Goal: Task Accomplishment & Management: Complete application form

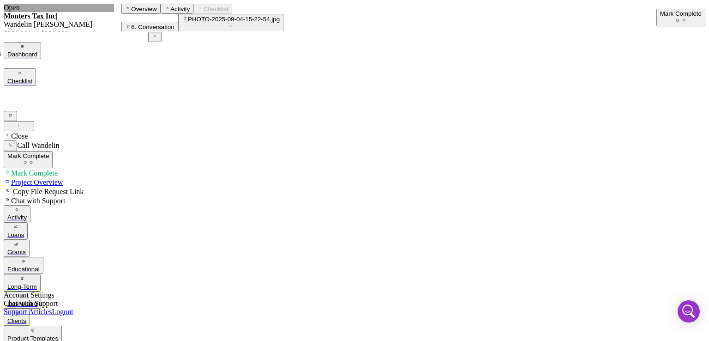
scroll to position [129, 0]
click at [28, 222] on button "Loans" at bounding box center [16, 230] width 24 height 17
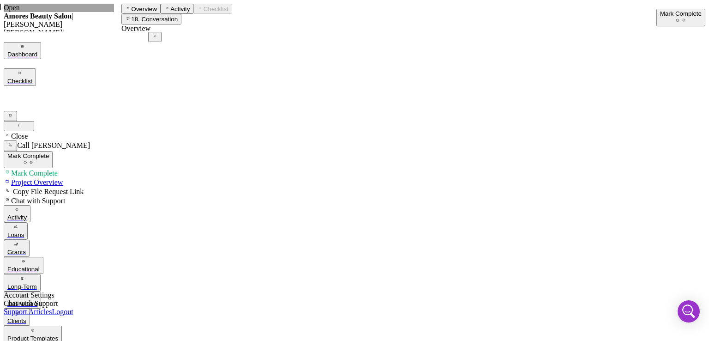
scroll to position [360, 0]
drag, startPoint x: 706, startPoint y: 152, endPoint x: 685, endPoint y: 225, distance: 76.0
click at [685, 225] on div "Open Amores Beauty Salon | [PERSON_NAME] | $20,000 $20,000 8.5 % 60 mo | 18. Pe…" at bounding box center [355, 269] width 702 height 531
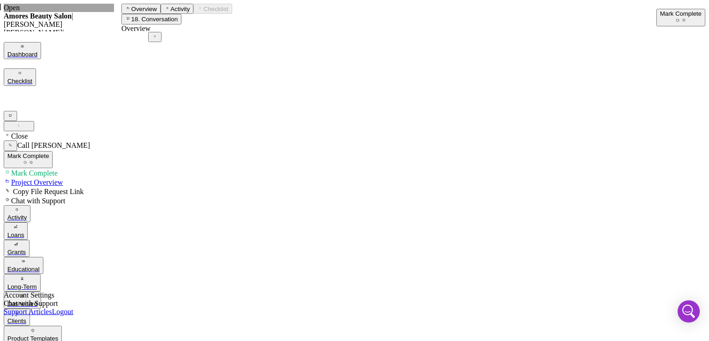
click at [660, 16] on div "Mark Complete" at bounding box center [681, 13] width 42 height 7
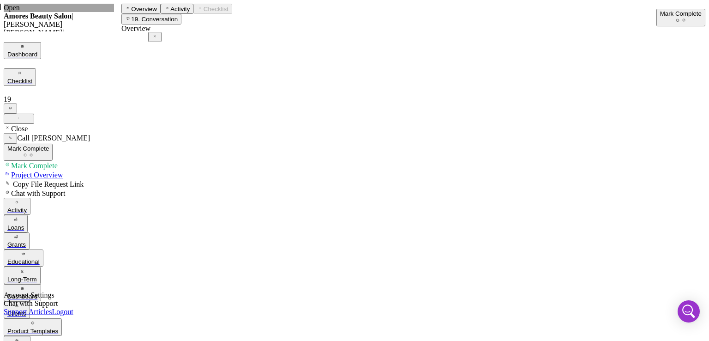
click at [661, 17] on div "Mark Complete" at bounding box center [681, 13] width 42 height 7
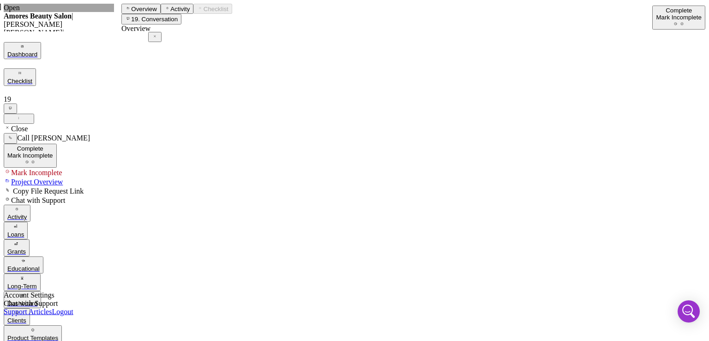
click at [24, 231] on div "Loans" at bounding box center [15, 234] width 17 height 7
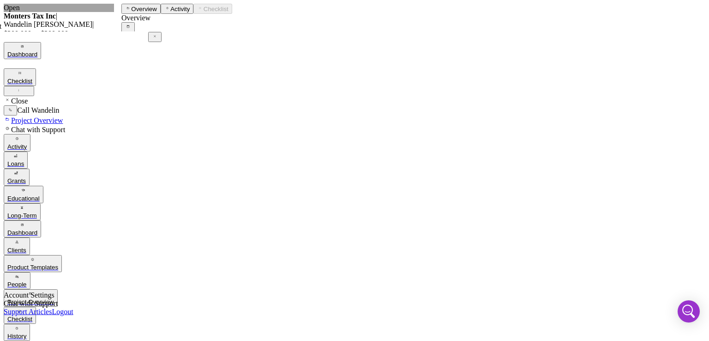
drag, startPoint x: 269, startPoint y: 224, endPoint x: 268, endPoint y: 254, distance: 29.1
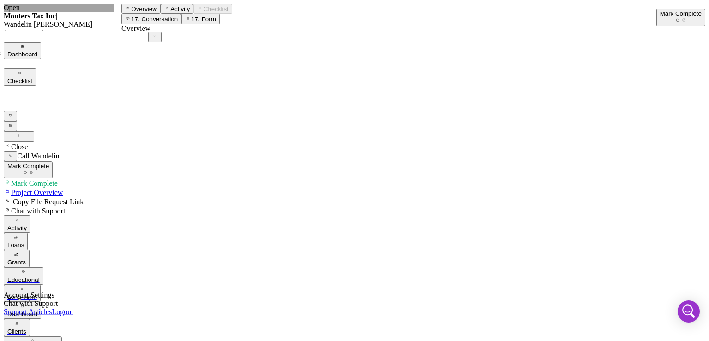
drag, startPoint x: 486, startPoint y: 229, endPoint x: 487, endPoint y: 236, distance: 6.5
click at [28, 233] on button "Loans" at bounding box center [16, 241] width 24 height 17
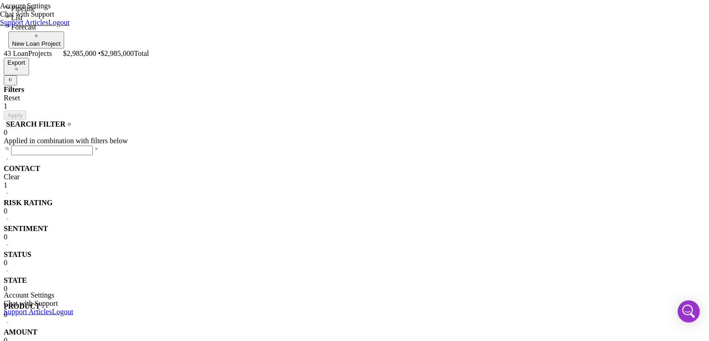
scroll to position [0, 0]
click at [39, 33] on icon "button" at bounding box center [36, 36] width 6 height 6
paste input "[EMAIL_ADDRESS][DOMAIN_NAME]"
type input "[EMAIL_ADDRESS][DOMAIN_NAME]"
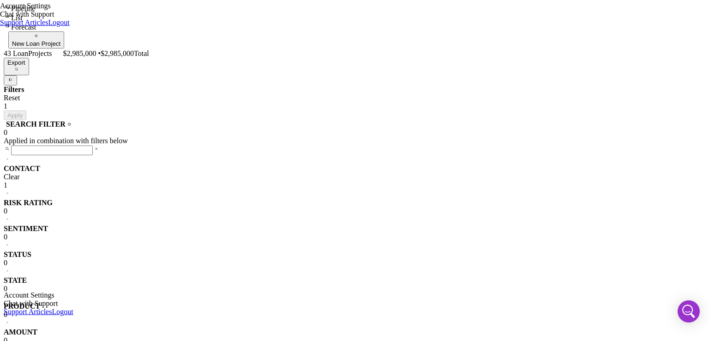
paste input "[PERSON_NAME] CLEANING SERVICES"
type input "[PERSON_NAME] CLEANING SERVICES"
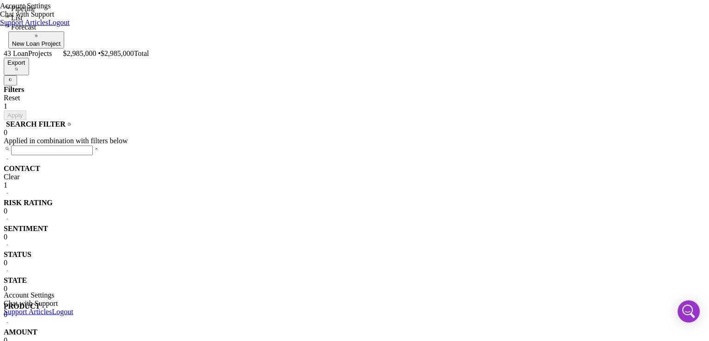
paste input "[PHONE_NUMBER]"
type input "[PHONE_NUMBER]"
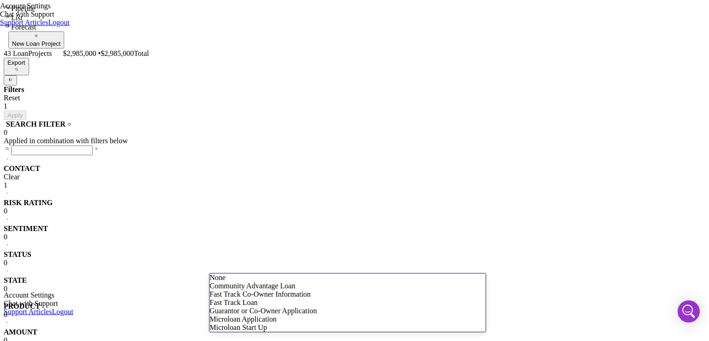
click at [328, 290] on div "Community Advantage Loan" at bounding box center [348, 286] width 276 height 8
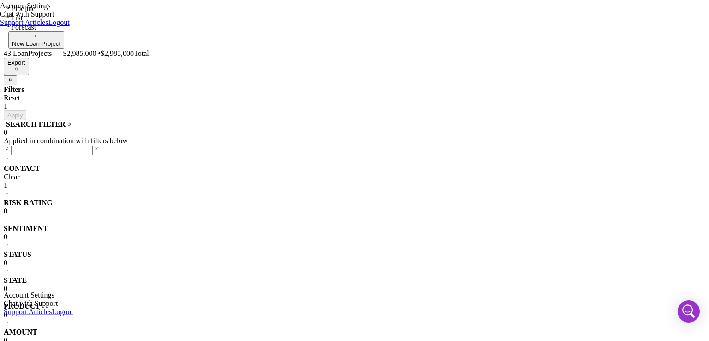
checkbox input "true"
type input "$1"
type textarea "Here's a snapshot of information that has been fully approved, as well as the i…"
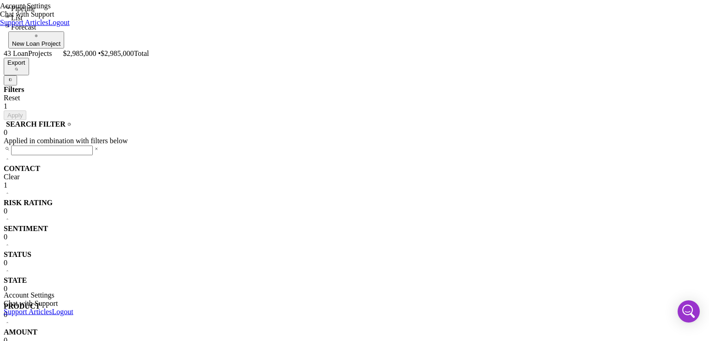
type input "$10"
type textarea "Here's a snapshot of information that has been fully approved, as well as the i…"
type input "$100"
type textarea "Here's a snapshot of information that has been fully approved, as well as the i…"
type input "$1,000"
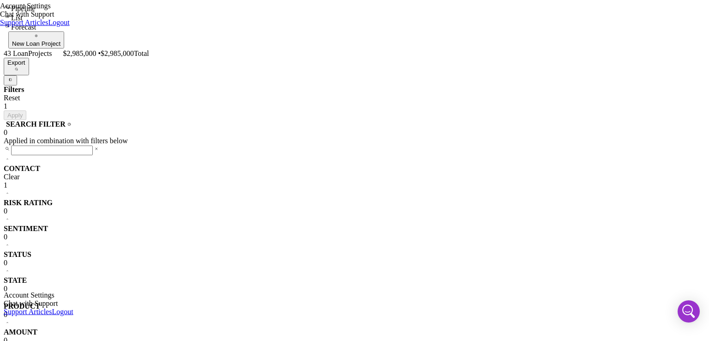
type textarea "Here's a snapshot of information that has been fully approved, as well as the i…"
type input "$10,000"
type textarea "Here's a snapshot of information that has been fully approved, as well as the i…"
type input "$100,000"
type textarea "Here's a snapshot of information that has been fully approved, as well as the i…"
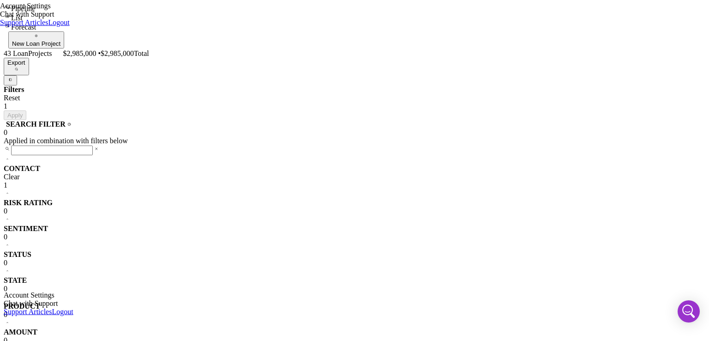
type input "$100,000"
type textarea "Here's a snapshot of information that has been fully approved, as well as the i…"
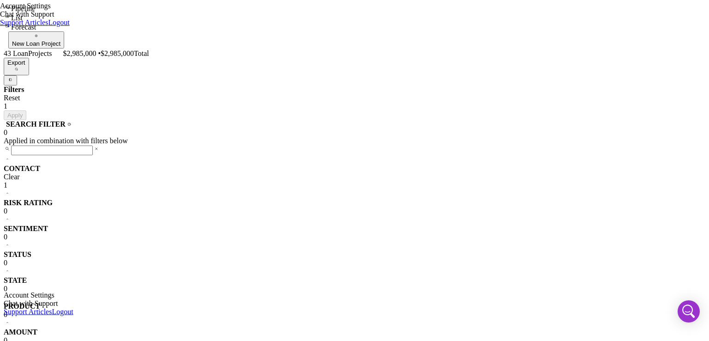
paste input "[PERSON_NAME]"
type input "[PERSON_NAME]"
type textarea "Here's a snapshot of information that has been fully approved, as well as the i…"
type input "[PERSON_NAME]"
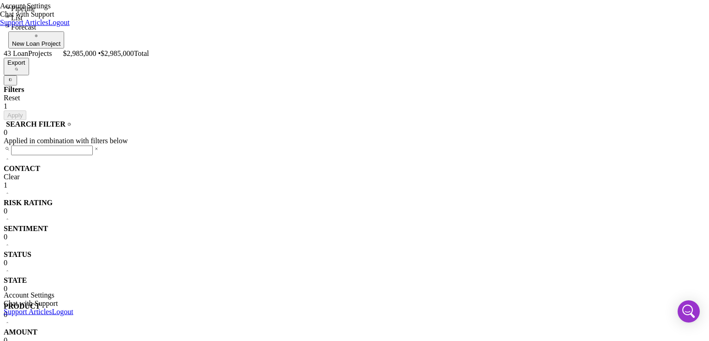
type textarea "Here's a snapshot of information that has been fully approved, as well as the i…"
paste input "[PERSON_NAME]"
type input "[PERSON_NAME]"
type textarea "Here's a snapshot of information that has been fully approved, as well as the i…"
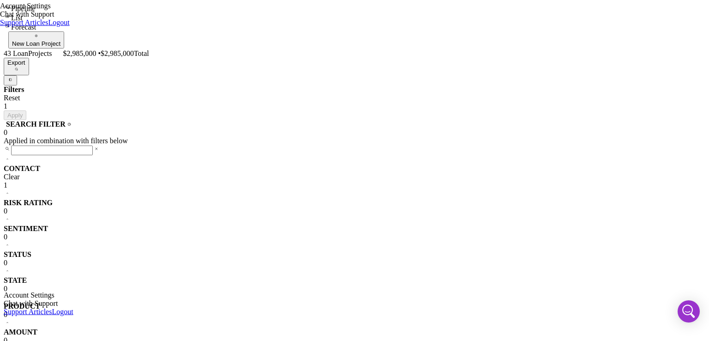
type input "LeslieGarrido"
type textarea "Here's a snapshot of information that has been fully approved, as well as the i…"
type input "LesliGarrido"
type textarea "Here's a snapshot of information that has been fully approved, as well as the i…"
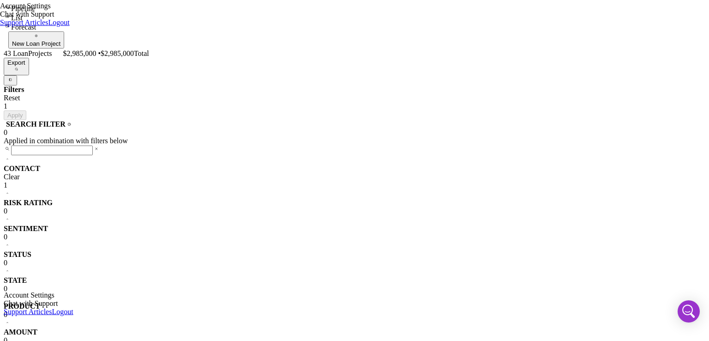
type input "LeslGarrido"
type textarea "Here's a snapshot of information that has been fully approved, as well as the i…"
type input "LesGarrido"
type textarea "Here's a snapshot of information that has been fully approved, as well as the i…"
type input "LeGarrido"
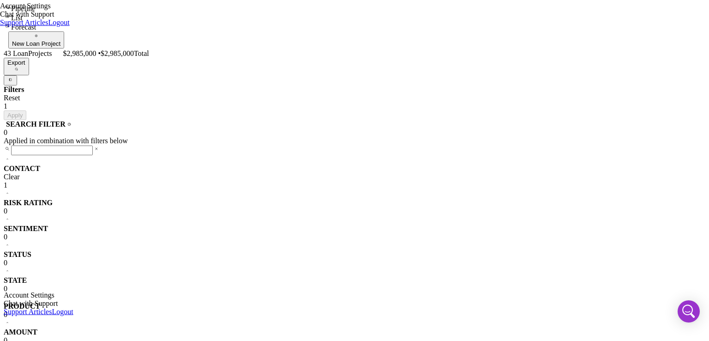
type textarea "Here's a snapshot of information that has been fully approved, as well as the i…"
type input "LGarrido"
type textarea "Here's a snapshot of information that has been fully approved, as well as the i…"
type input "[PERSON_NAME]"
type textarea "Here's a snapshot of information that has been fully approved, as well as the i…"
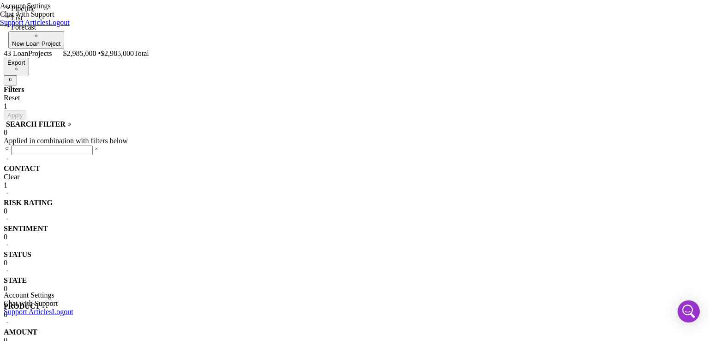
type input "[PERSON_NAME]"
type textarea "Here's a snapshot of information that has been fully approved, as well as the i…"
type input "[PERSON_NAME]"
type textarea "Here's a snapshot of information that has been fully approved, as well as the i…"
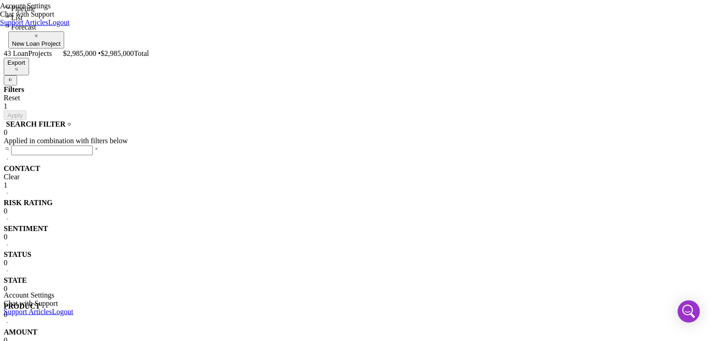
type input "[PERSON_NAME]"
type textarea "Here's a snapshot of information that has been fully approved, as well as the i…"
type input "[PERSON_NAME]"
type textarea "Here's a snapshot of information that has been fully approved, as well as the i…"
type input "[PERSON_NAME]"
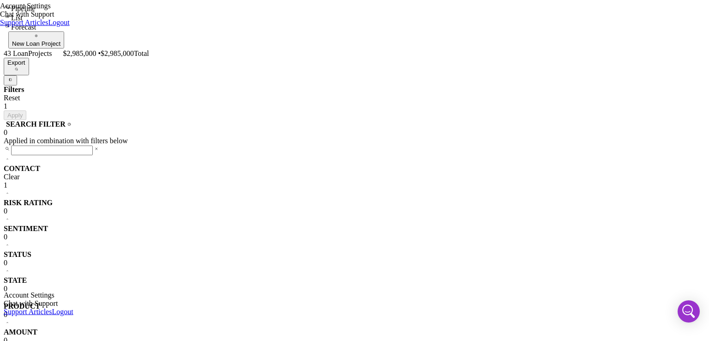
type textarea "Here's a snapshot of information that has been fully approved, as well as the i…"
type input "[PERSON_NAME]"
type textarea "Here's a snapshot of information that has been fully approved, as well as the i…"
type input "[PERSON_NAME]"
type textarea "Here's a snapshot of information that has been fully approved, as well as the i…"
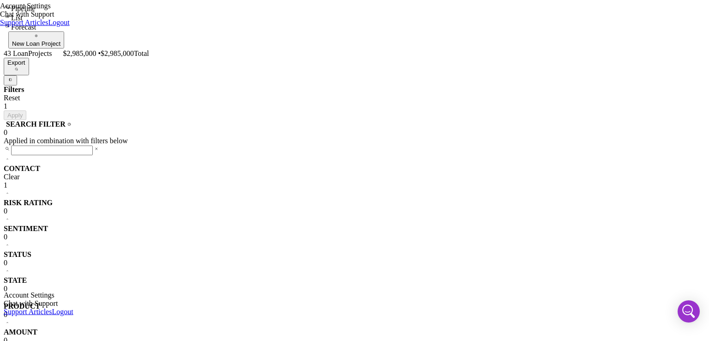
type input "[PERSON_NAME]"
type textarea "Here's a snapshot of information that has been fully approved, as well as the i…"
type input "[PERSON_NAME]"
type textarea "Here's a snapshot of information that has been fully approved, as well as the i…"
type input "[PERSON_NAME]"
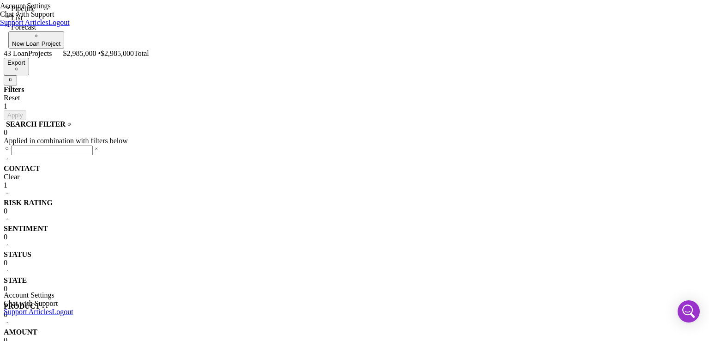
type textarea "Here's a snapshot of information that has been fully approved, as well as the i…"
type input "Lesl"
type textarea "Here's a snapshot of information that has been fully approved, as well as the i…"
type input "Les"
type textarea "Here's a snapshot of information that has been fully approved, as well as the i…"
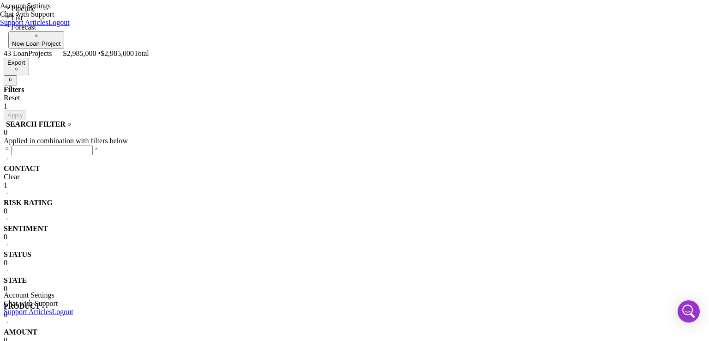
type input "Le"
type textarea "Here's a snapshot of information that has been fully approved, as well as the i…"
type input "L"
type textarea "Here's a snapshot of information that has been fully approved, as well as the i…"
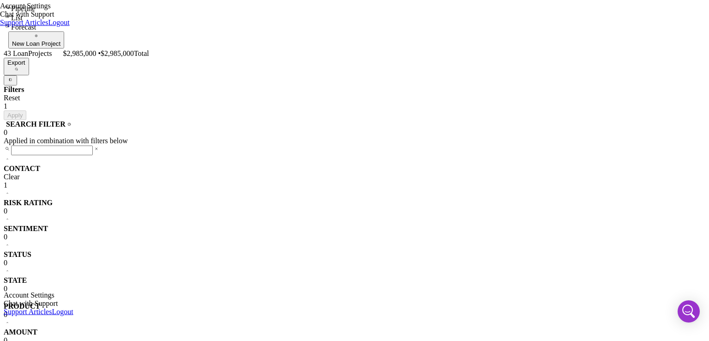
paste input "[PERSON_NAME]"
type input "[PERSON_NAME]"
type textarea "Here's a snapshot of information that has been fully approved, as well as the i…"
type input "LeslieGarrido"
type textarea "Here's a snapshot of information that has been fully approved, as well as the i…"
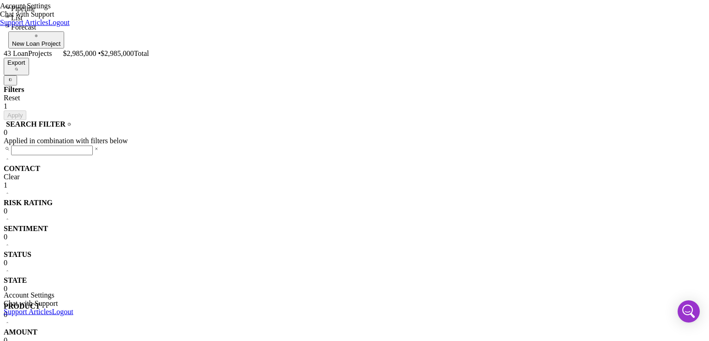
type input "LesliGarrido"
type textarea "Here's a snapshot of information that has been fully approved, as well as the i…"
type input "LeslGarrido"
type textarea "Here's a snapshot of information that has been fully approved, as well as the i…"
type input "LesGarrido"
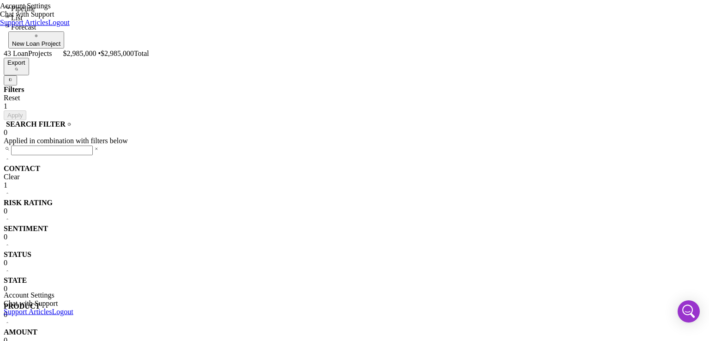
type textarea "Here's a snapshot of information that has been fully approved, as well as the i…"
type input "LeGarrido"
type textarea "Here's a snapshot of information that has been fully approved, as well as the i…"
type input "LGarrido"
type textarea "Here's a snapshot of information that has been fully approved, as well as the i…"
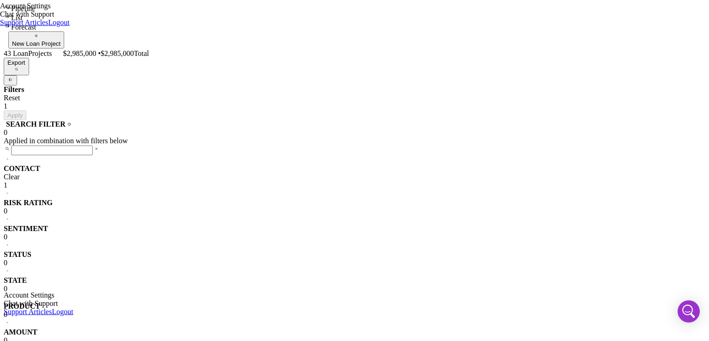
type input "[PERSON_NAME]"
type textarea "Here's a snapshot of information that has been fully approved, as well as the i…"
type input "[PERSON_NAME]"
type textarea "Here's a snapshot of information that has been fully approved, as well as the i…"
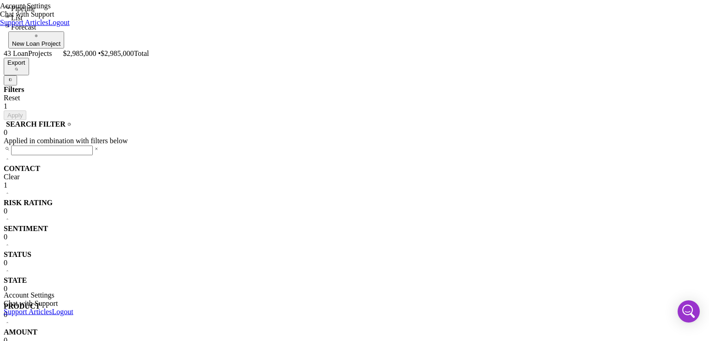
type input "Garrid"
type textarea "Here's a snapshot of information that has been fully approved, as well as the i…"
type input "Garri"
type textarea "Here's a snapshot of information that has been fully approved, as well as the i…"
type input "[PERSON_NAME]"
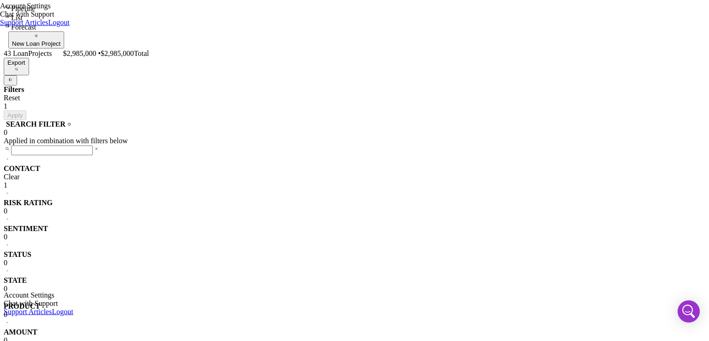
type textarea "Here's a snapshot of information that has been fully approved, as well as the i…"
type input "Gar"
type textarea "Here's a snapshot of information that has been fully approved, as well as the i…"
type input "Ga"
type textarea "Here's a snapshot of information that has been fully approved, as well as the i…"
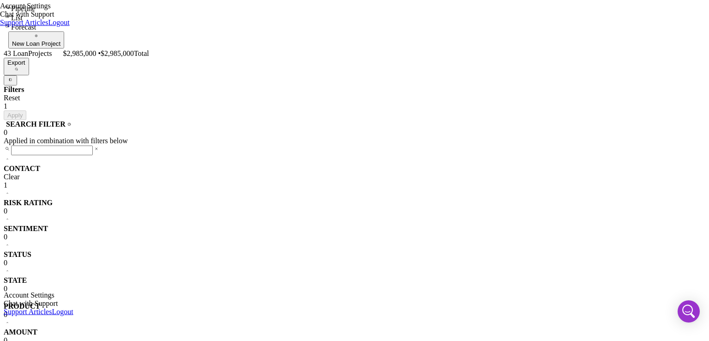
type input "G"
type textarea "Here's a snapshot of information that has been fully approved, as well as the i…"
paste input "[PERSON_NAME]"
type input "[PERSON_NAME]"
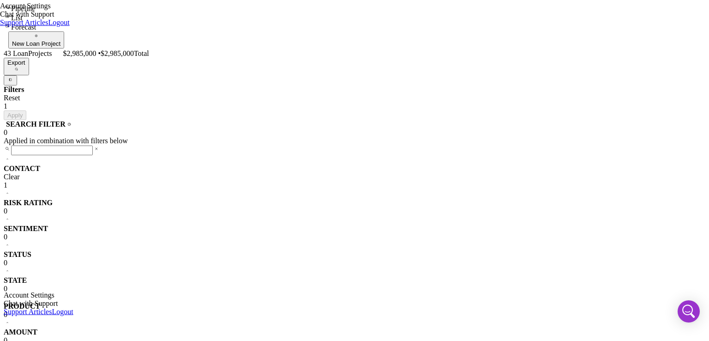
type textarea "Here's a snapshot of information that has been fully approved, as well as the i…"
type input "[PERSON_NAME]"
type textarea "Here's a snapshot of information that has been fully approved, as well as the i…"
type input "[PERSON_NAME]"
type textarea "Here's a snapshot of information that has been fully approved, as well as the i…"
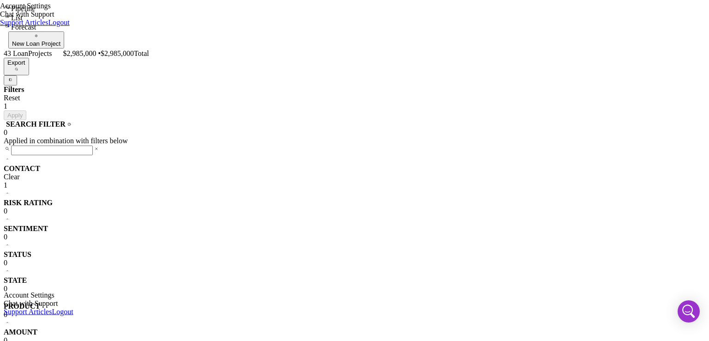
type input "[PERSON_NAME]"
type textarea "Here's a snapshot of information that has been fully approved, as well as the i…"
type input "[PERSON_NAME]"
type textarea "Here's a snapshot of information that has been fully approved, as well as the i…"
type input "[PERSON_NAME]"
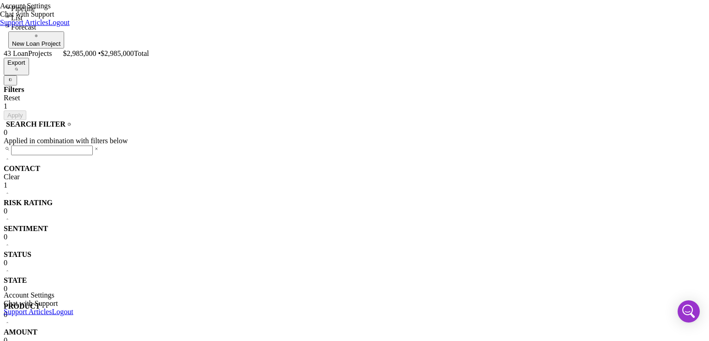
type textarea "Here's a snapshot of information that has been fully approved, as well as the i…"
type input "[PERSON_NAME]"
type textarea "Here's a snapshot of information that has been fully approved, as well as the i…"
type input "[PERSON_NAME]"
type textarea "Here's a snapshot of information that has been fully approved, as well as the i…"
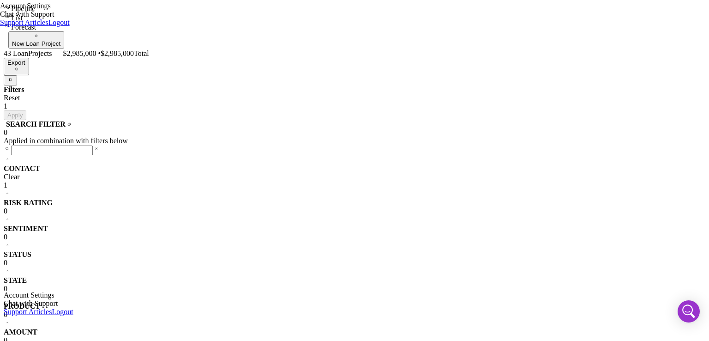
type input "[PERSON_NAME]"
type textarea "Here's a snapshot of information that has been fully approved, as well as the i…"
checkbox input "false"
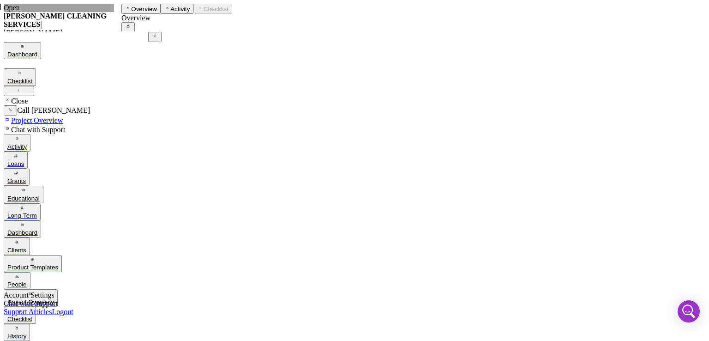
click at [30, 272] on button "People" at bounding box center [17, 280] width 27 height 17
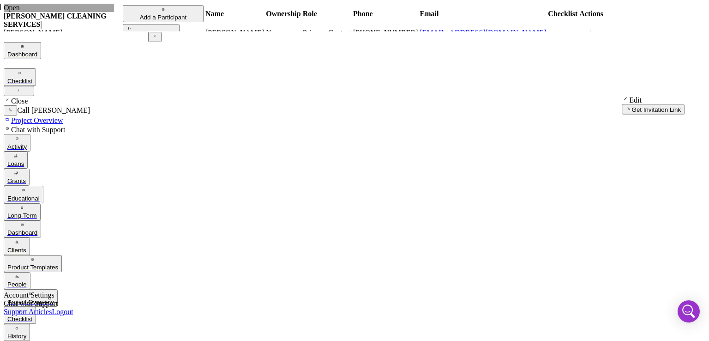
click at [172, 40] on div "Re-send Invitation" at bounding box center [151, 36] width 49 height 7
click at [24, 160] on div "Loans" at bounding box center [15, 163] width 17 height 7
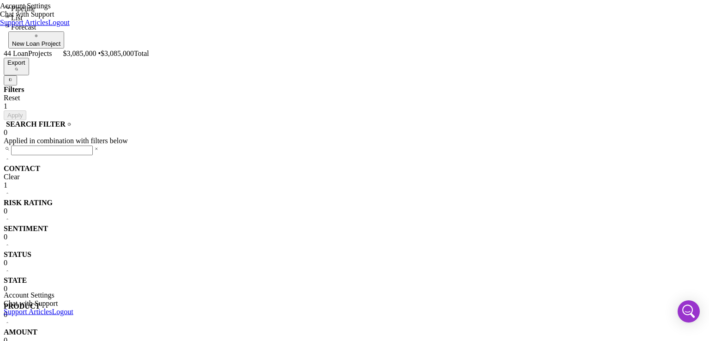
click at [60, 40] on div "New Loan Project" at bounding box center [36, 43] width 48 height 7
paste input "[PHONE_NUMBER]"
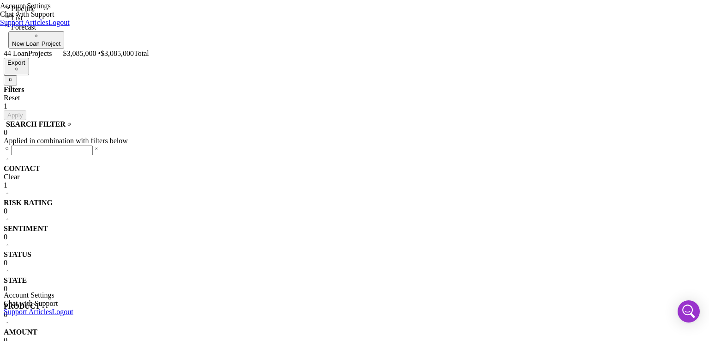
type input "[PHONE_NUMBER]"
paste input "[PHONE_NUMBER]"
type input "[PHONE_NUMBER]"
drag, startPoint x: 270, startPoint y: 92, endPoint x: 201, endPoint y: 89, distance: 68.9
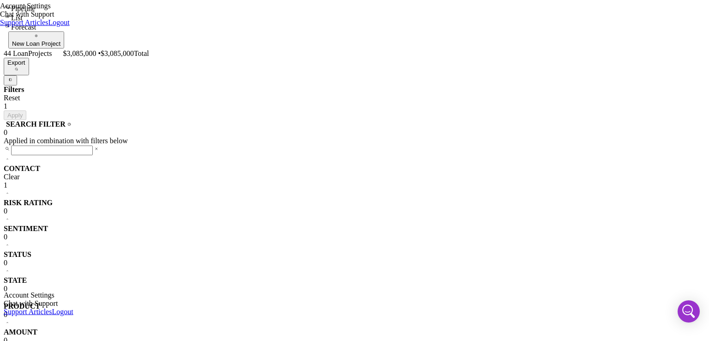
paste input "[PERSON_NAME]"
type input "[PERSON_NAME]"
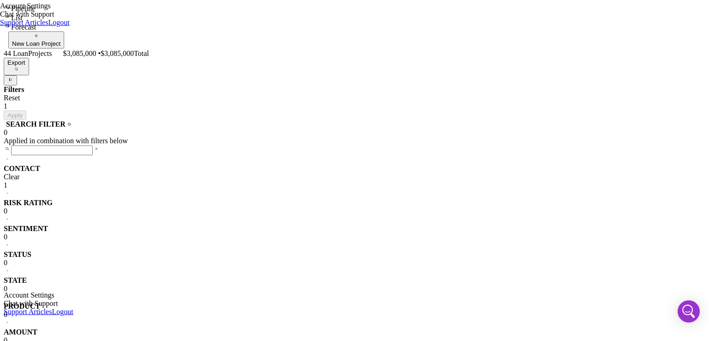
paste input "[PERSON_NAME]"
type input "[PERSON_NAME]"
drag, startPoint x: 269, startPoint y: 85, endPoint x: 245, endPoint y: 88, distance: 24.2
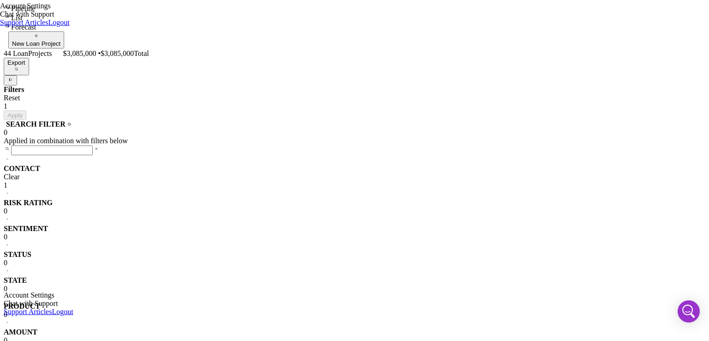
type input "[PERSON_NAME]"
paste input "GREEN VILLAGE MEAT MARKET II CORP"
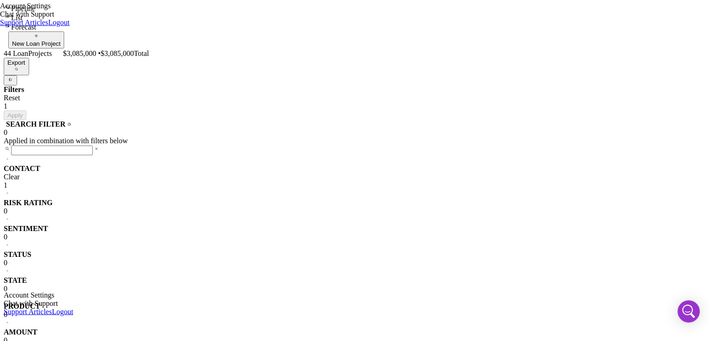
type input "GREEN VILLAGE MEAT MARKET II CORP"
paste input "[EMAIL_ADDRESS][DOMAIN_NAME]"
type input "[EMAIL_ADDRESS][DOMAIN_NAME]"
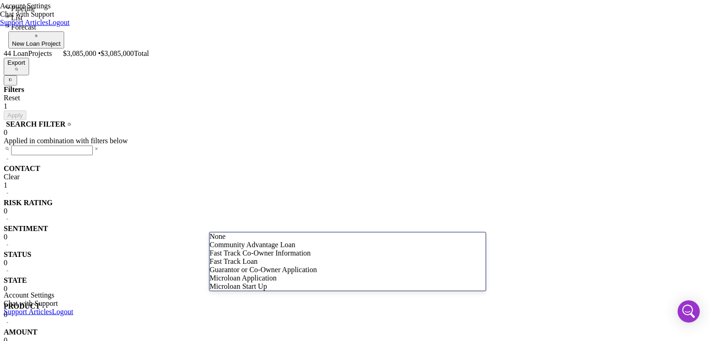
click at [270, 249] on div "Community Advantage Loan" at bounding box center [348, 245] width 276 height 8
checkbox input "true"
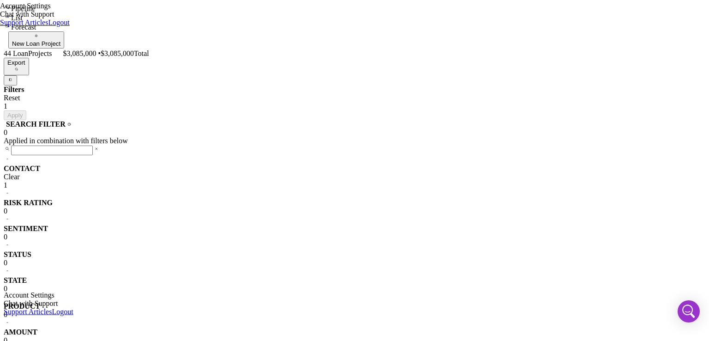
type input "$1"
type textarea "Here's a snapshot of information that has been fully approved, as well as the i…"
type input "$15"
type textarea "Here's a snapshot of information that has been fully approved, as well as the i…"
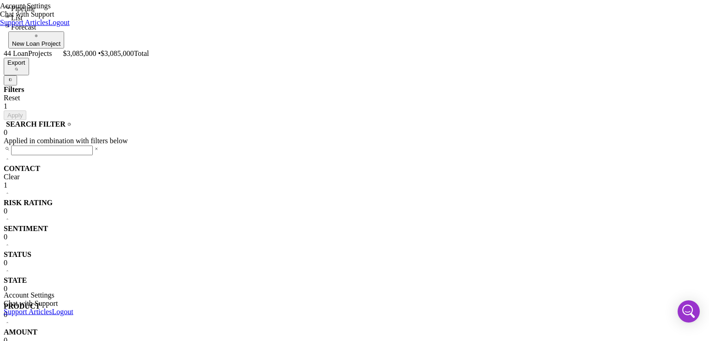
type input "$150"
type textarea "Here's a snapshot of information that has been fully approved, as well as the i…"
type input "$1,500"
type textarea "Here's a snapshot of information that has been fully approved, as well as the i…"
type input "$15,000"
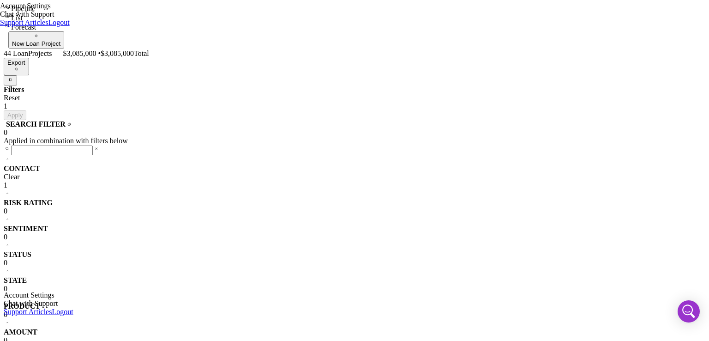
type textarea "Here's a snapshot of information that has been fully approved, as well as the i…"
type input "$150,000"
type textarea "Here's a snapshot of information that has been fully approved, as well as the i…"
type input "$150,000"
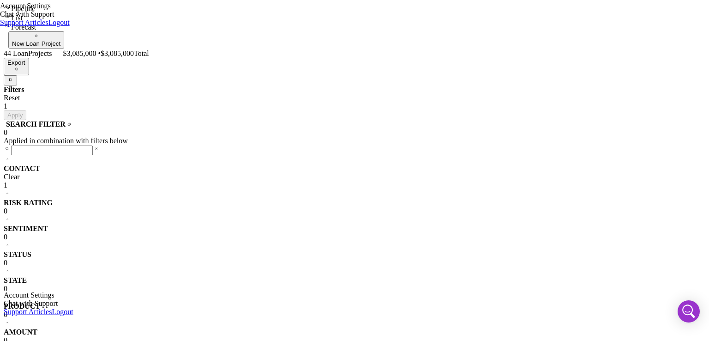
type textarea "Here's a snapshot of information that has been fully approved, as well as the i…"
checkbox input "false"
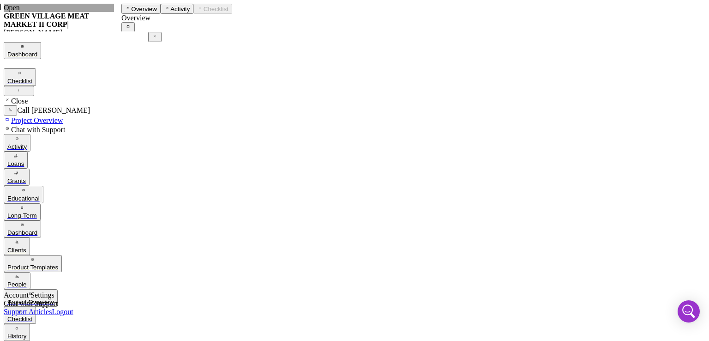
click at [30, 272] on button "People" at bounding box center [17, 280] width 27 height 17
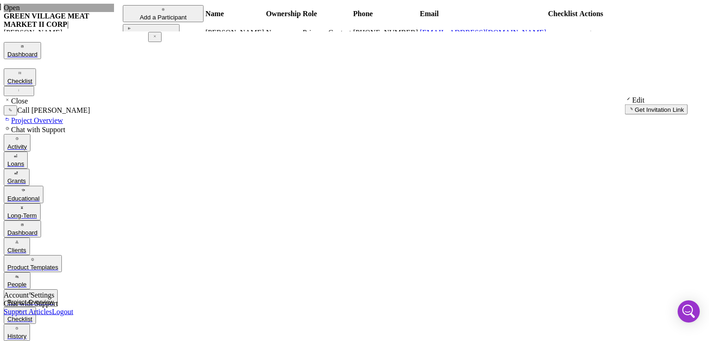
click at [176, 40] on div "Re-send Invitation" at bounding box center [151, 36] width 49 height 7
click at [28, 151] on button "Loans" at bounding box center [16, 159] width 24 height 17
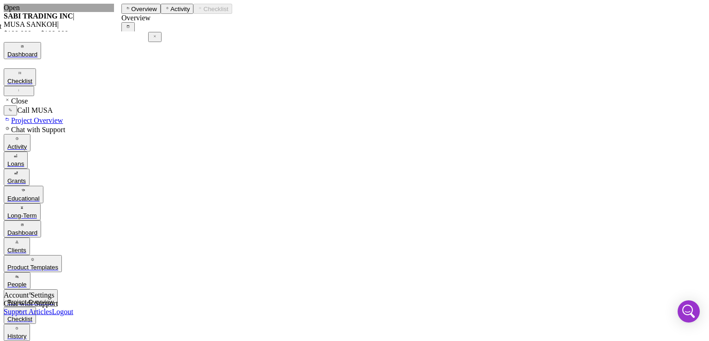
scroll to position [203, 0]
drag, startPoint x: 269, startPoint y: 181, endPoint x: 272, endPoint y: 188, distance: 7.3
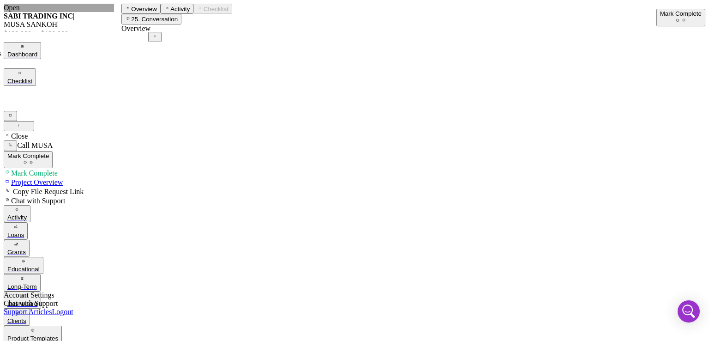
scroll to position [190, 0]
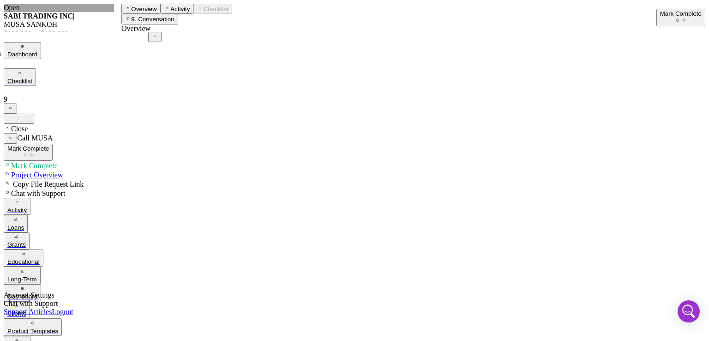
click at [660, 17] on div "Mark Complete" at bounding box center [681, 13] width 42 height 7
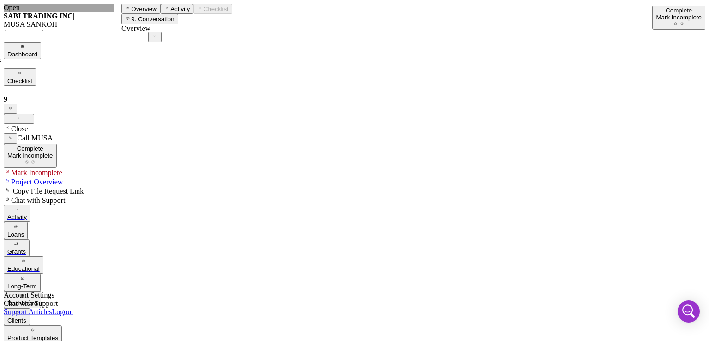
scroll to position [582, 0]
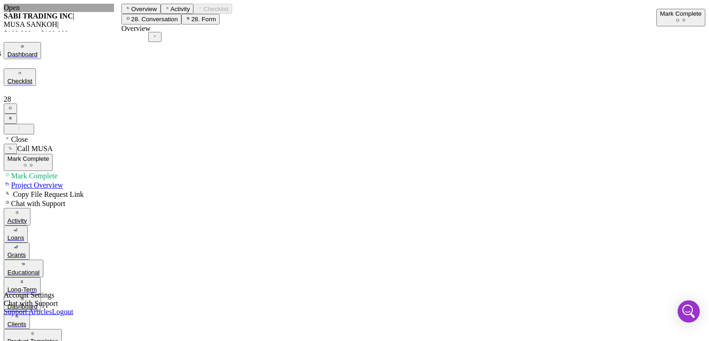
scroll to position [128, 0]
click at [660, 10] on div "Mark Complete" at bounding box center [681, 13] width 42 height 7
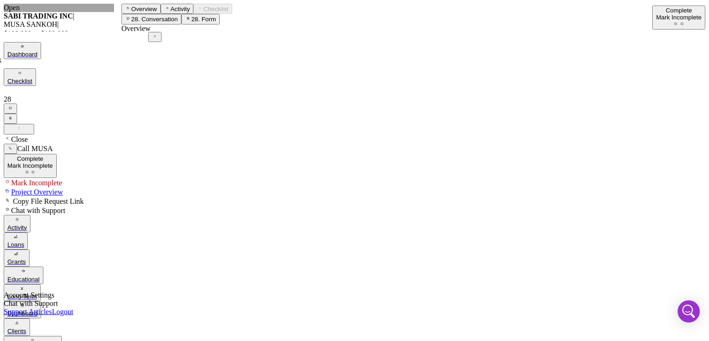
scroll to position [435, 0]
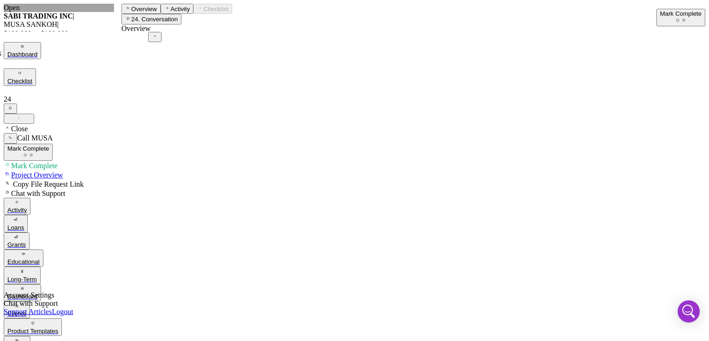
click at [660, 15] on div "Mark Complete" at bounding box center [681, 13] width 42 height 7
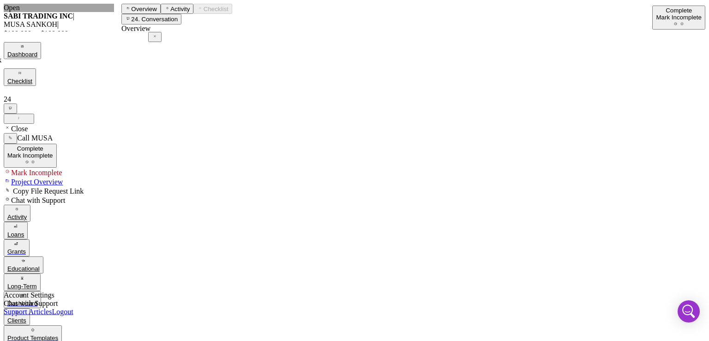
drag, startPoint x: 705, startPoint y: 132, endPoint x: 680, endPoint y: 157, distance: 35.3
click at [680, 157] on div "Open SABI TRADING INC | [PERSON_NAME] | $100,000 $100,000 13 % 120 mo | 25. Res…" at bounding box center [355, 252] width 702 height 497
drag, startPoint x: 705, startPoint y: 156, endPoint x: 684, endPoint y: 111, distance: 49.4
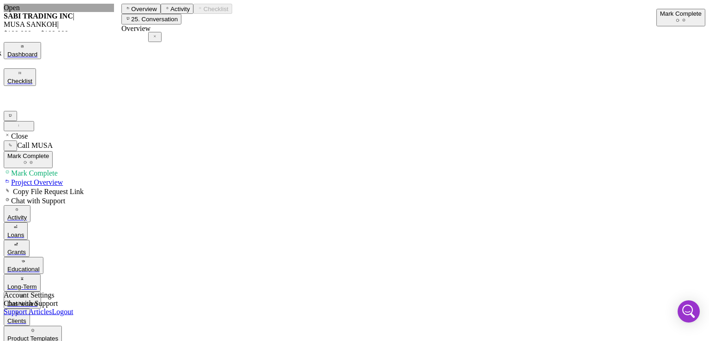
click at [684, 111] on div "Open SABI TRADING INC | [PERSON_NAME] | $100,000 $100,000 13 % 120 mo | 25. Res…" at bounding box center [355, 252] width 702 height 497
click at [665, 15] on div "Mark Complete" at bounding box center [681, 13] width 42 height 7
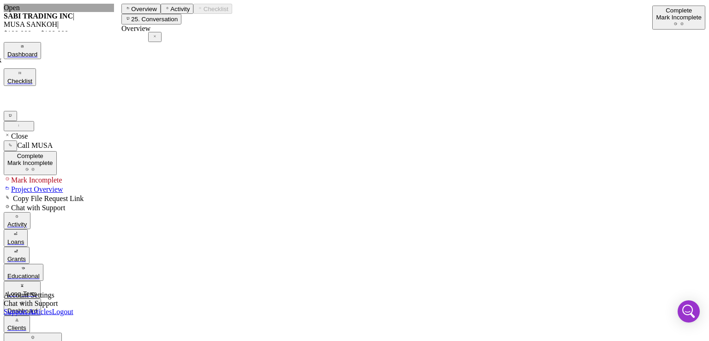
scroll to position [264, 0]
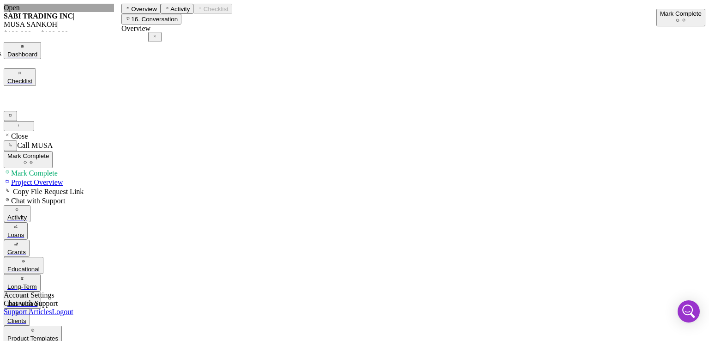
drag, startPoint x: 706, startPoint y: 163, endPoint x: 662, endPoint y: 183, distance: 47.9
click at [662, 183] on div "Open SABI TRADING INC | [PERSON_NAME] | $100,000 $100,000 13 % 120 mo | 13. Per…" at bounding box center [355, 252] width 702 height 497
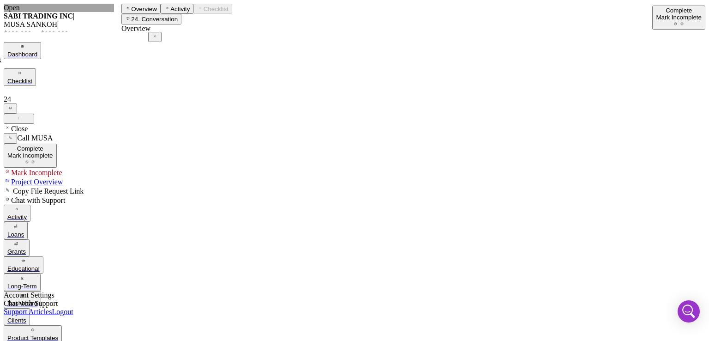
drag, startPoint x: 706, startPoint y: 220, endPoint x: 683, endPoint y: 228, distance: 23.8
click at [683, 228] on div "Open SABI TRADING INC | [PERSON_NAME] | $100,000 $100,000 13 % 120 mo | 24. Use…" at bounding box center [355, 252] width 702 height 496
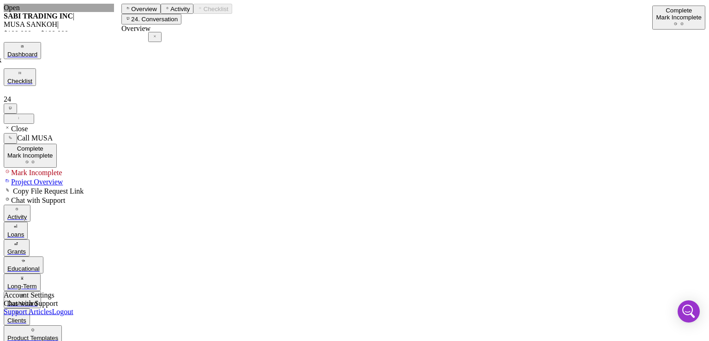
click at [28, 222] on button "Loans" at bounding box center [16, 230] width 24 height 17
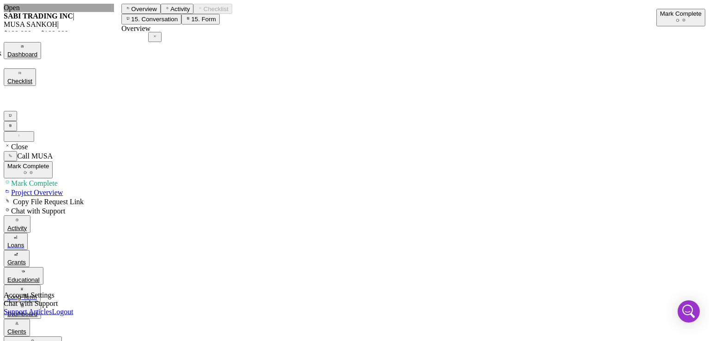
drag, startPoint x: 490, startPoint y: 154, endPoint x: 478, endPoint y: 247, distance: 93.5
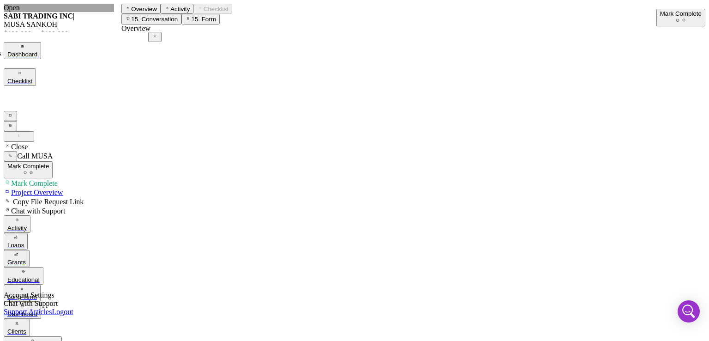
click at [662, 13] on div "Mark Complete" at bounding box center [681, 13] width 42 height 7
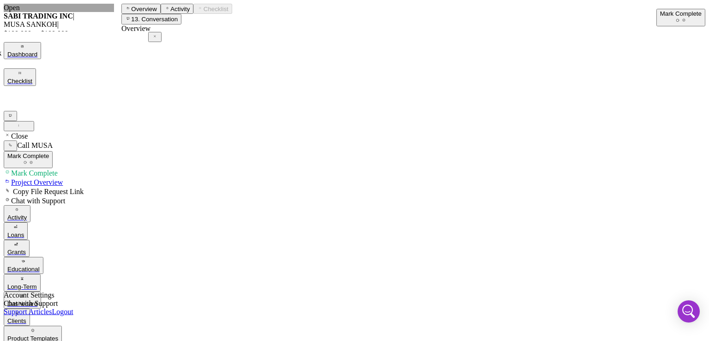
click at [660, 17] on div "Mark Complete" at bounding box center [681, 13] width 42 height 7
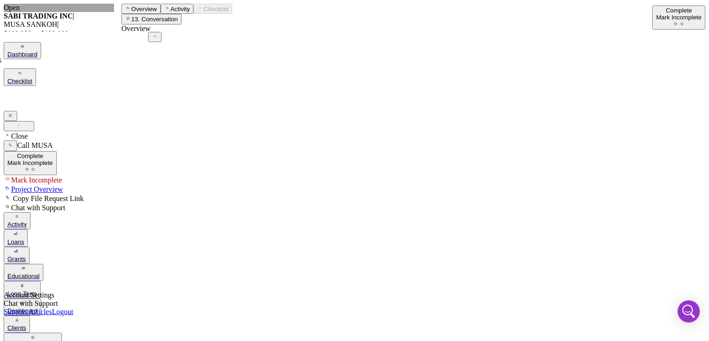
scroll to position [0, 0]
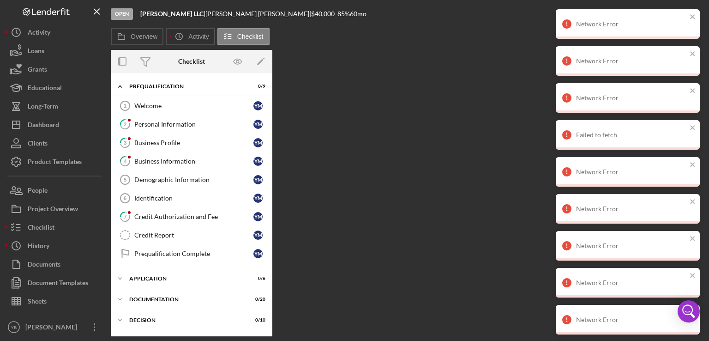
drag, startPoint x: 269, startPoint y: 157, endPoint x: 266, endPoint y: 198, distance: 40.8
click at [266, 198] on div "Welcome 1 Welcome Y M 2 Personal Information Y M 3 Business Profile Y M 4 Busin…" at bounding box center [192, 182] width 162 height 171
click at [157, 278] on div "Application" at bounding box center [195, 279] width 132 height 6
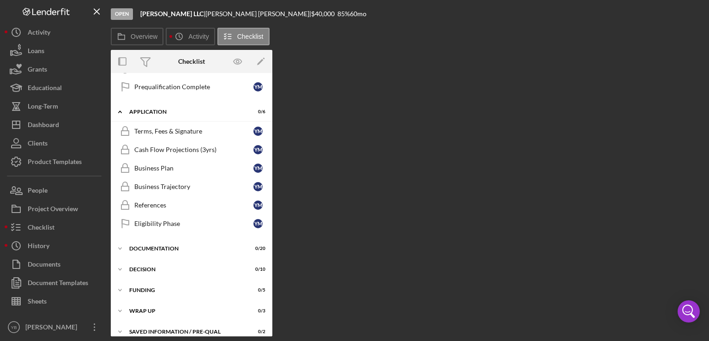
scroll to position [174, 0]
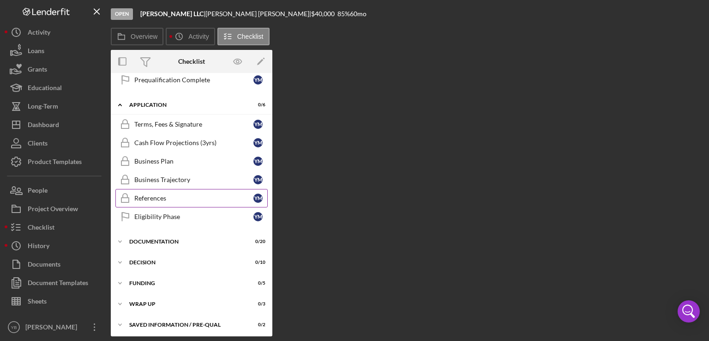
click at [155, 195] on div "References" at bounding box center [193, 197] width 119 height 7
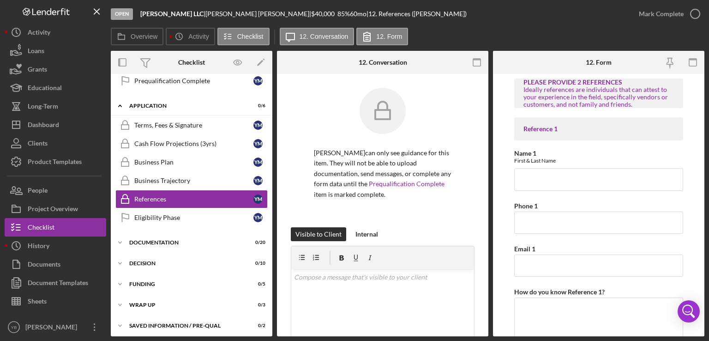
click at [708, 168] on div "Open Yesenia Mendez LLC | Yesenia Mendez | $40,000 $40,000 85 % 60 mo | 12. Ref…" at bounding box center [354, 170] width 709 height 341
drag, startPoint x: 708, startPoint y: 168, endPoint x: 702, endPoint y: 183, distance: 16.6
click at [702, 183] on div "Open Yesenia Mendez LLC | Yesenia Mendez | $40,000 $40,000 85 % 60 mo | 12. Ref…" at bounding box center [354, 170] width 709 height 341
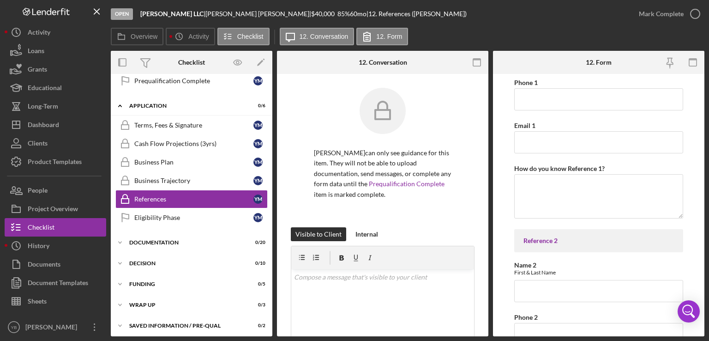
scroll to position [117, 0]
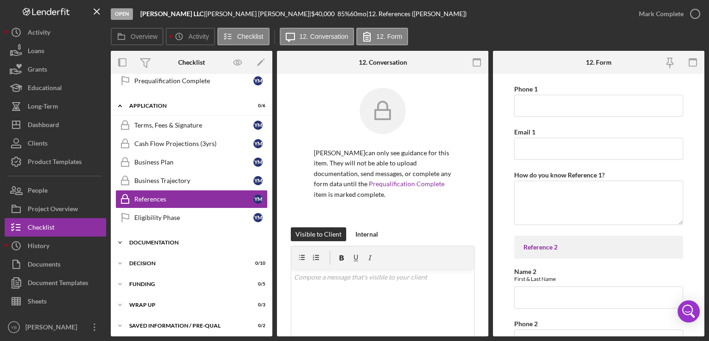
click at [170, 242] on div "Icon/Expander Documentation 0 / 20" at bounding box center [192, 242] width 162 height 18
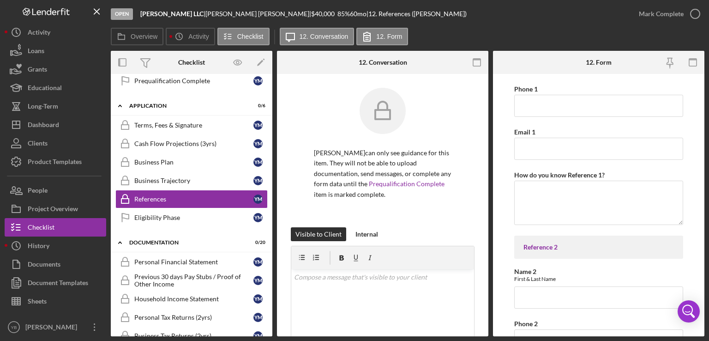
drag, startPoint x: 272, startPoint y: 210, endPoint x: 269, endPoint y: 228, distance: 18.3
click at [269, 228] on div "Overview Internal Workflow Stage Open Icon/Dropdown Arrow Archive (can unarchiv…" at bounding box center [408, 193] width 594 height 285
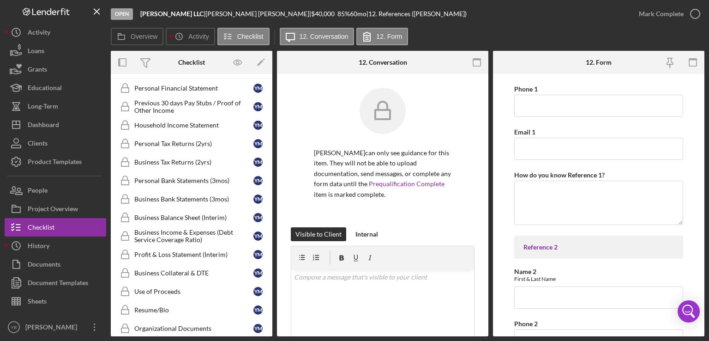
scroll to position [351, 0]
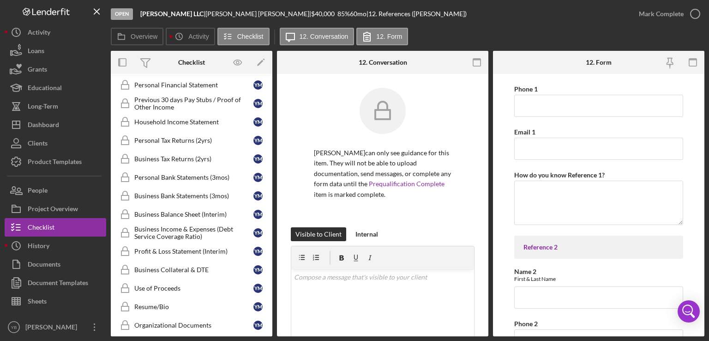
click at [274, 271] on div "Overview Internal Workflow Stage Open Icon/Dropdown Arrow Archive (can unarchiv…" at bounding box center [408, 193] width 594 height 285
